Goal: Navigation & Orientation: Find specific page/section

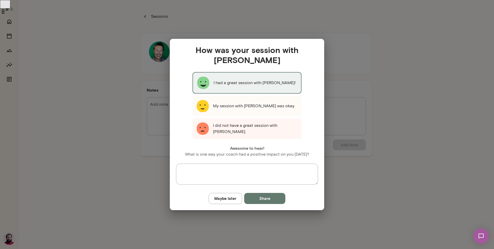
click at [242, 75] on div "I had a great session with [PERSON_NAME]!" at bounding box center [246, 83] width 109 height 22
click at [227, 201] on button "Maybe later" at bounding box center [225, 198] width 33 height 11
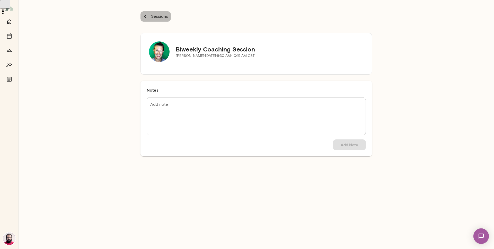
click at [157, 15] on p "Sessions" at bounding box center [159, 16] width 18 height 6
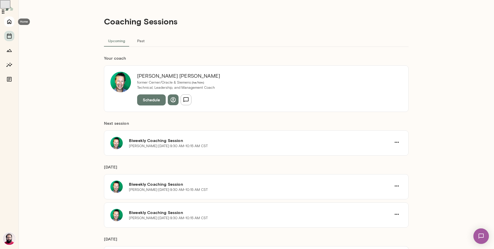
click at [9, 21] on icon "Home" at bounding box center [9, 22] width 6 height 6
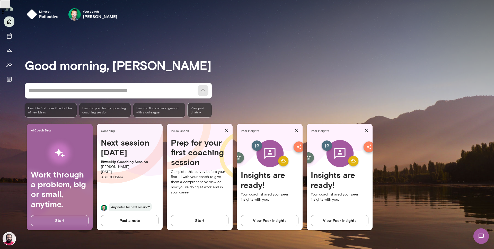
click at [11, 7] on img at bounding box center [9, 8] width 8 height 10
click at [12, 35] on button "Sessions" at bounding box center [9, 36] width 10 height 10
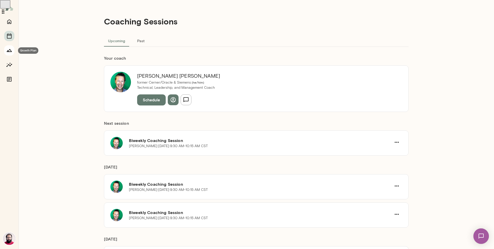
click at [13, 50] on button "Growth Plan" at bounding box center [9, 50] width 10 height 10
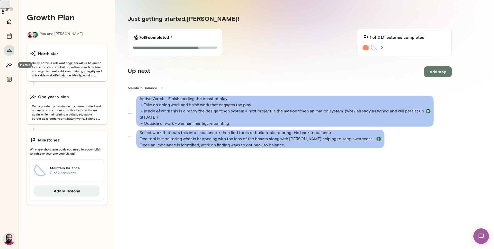
click at [12, 65] on icon "Insights" at bounding box center [9, 65] width 6 height 6
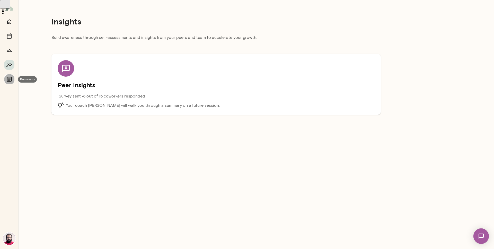
click at [11, 78] on icon "Documents" at bounding box center [9, 79] width 5 height 5
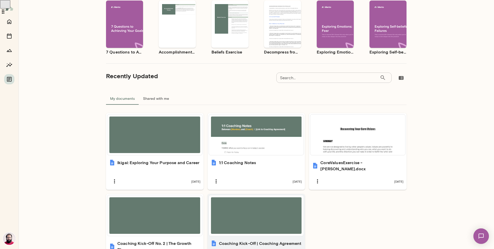
scroll to position [91, 0]
